Goal: Task Accomplishment & Management: Use online tool/utility

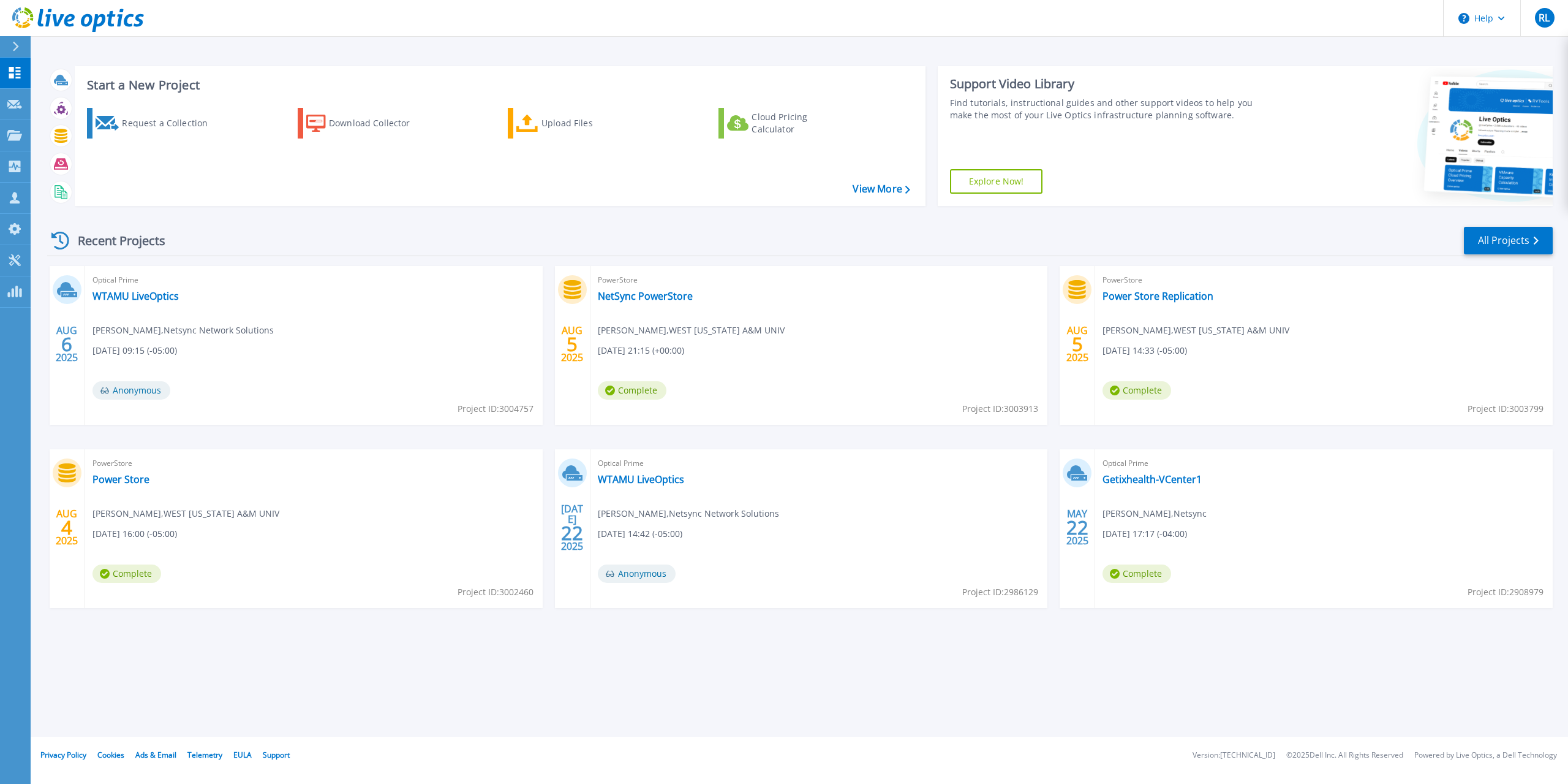
click at [532, 270] on div "Optical Prime WTAMU LiveOptics David Escamilla , Netsync Network Solutions 08/0…" at bounding box center [313, 345] width 458 height 159
click at [50, 202] on p "Customers" at bounding box center [54, 198] width 44 height 32
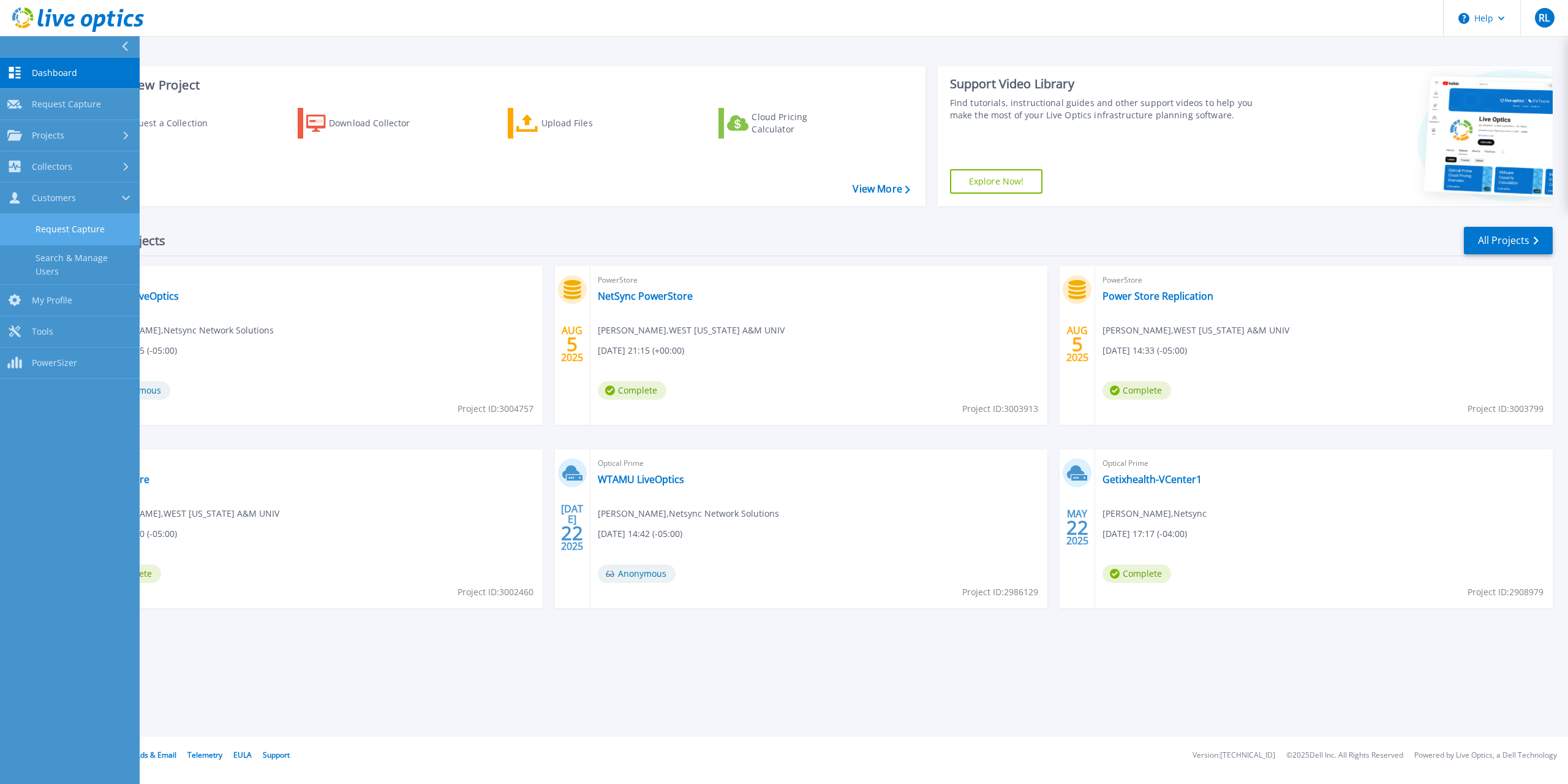
click at [95, 231] on link "Request Capture" at bounding box center [69, 229] width 140 height 31
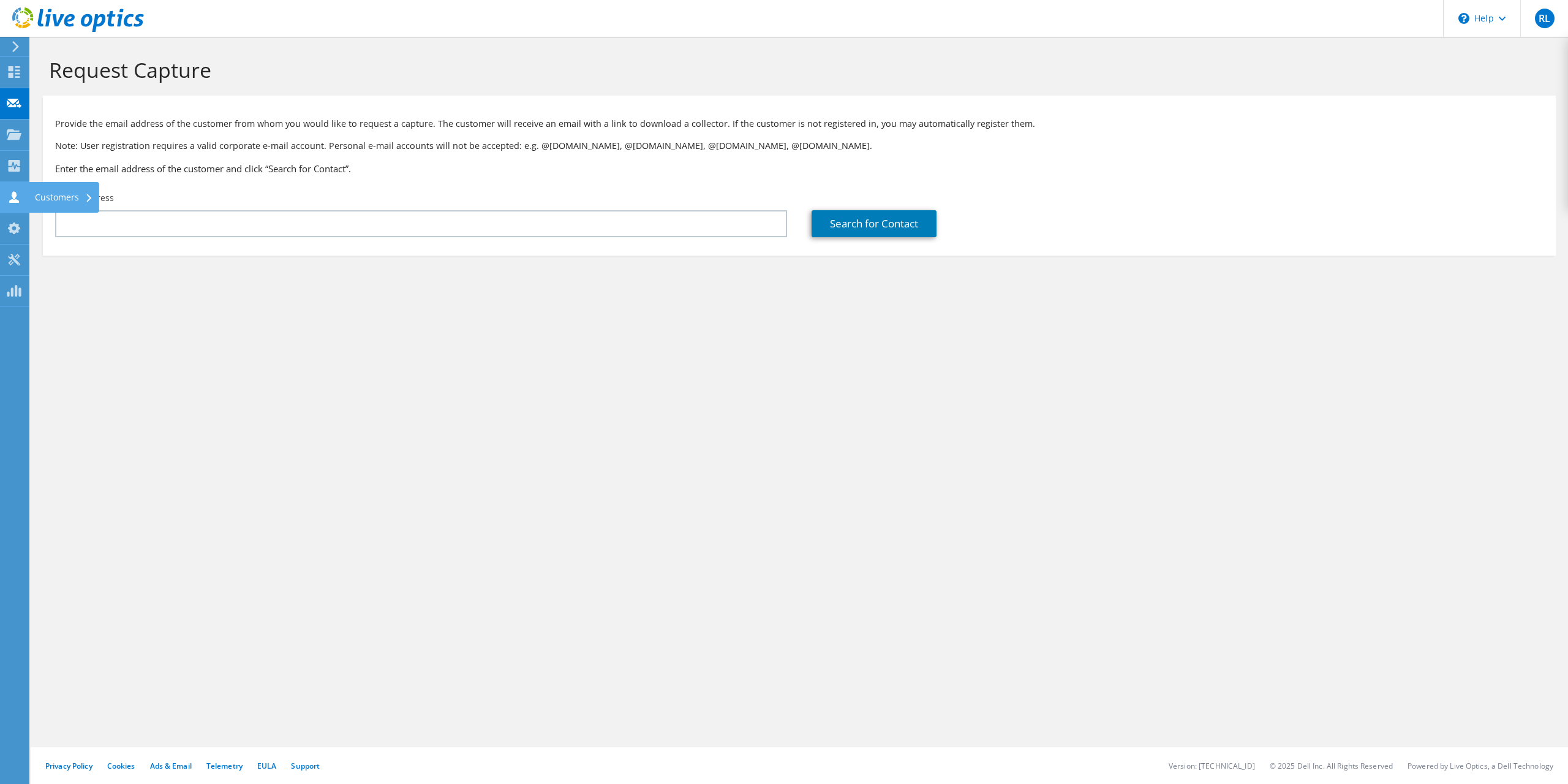
click at [34, 196] on div "Customers" at bounding box center [64, 196] width 70 height 30
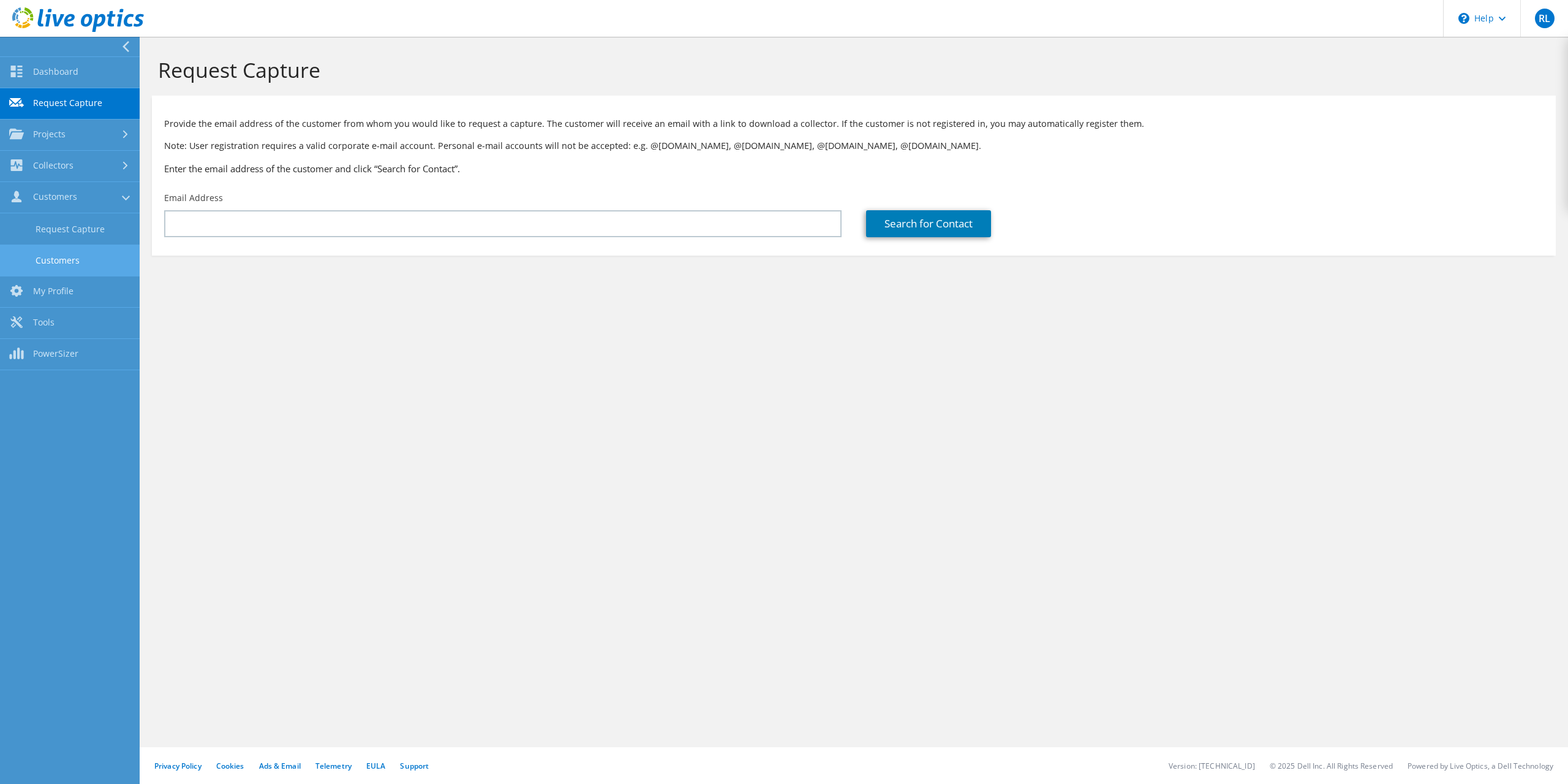
click at [62, 265] on link "Customers" at bounding box center [69, 260] width 140 height 31
